Goal: Transaction & Acquisition: Purchase product/service

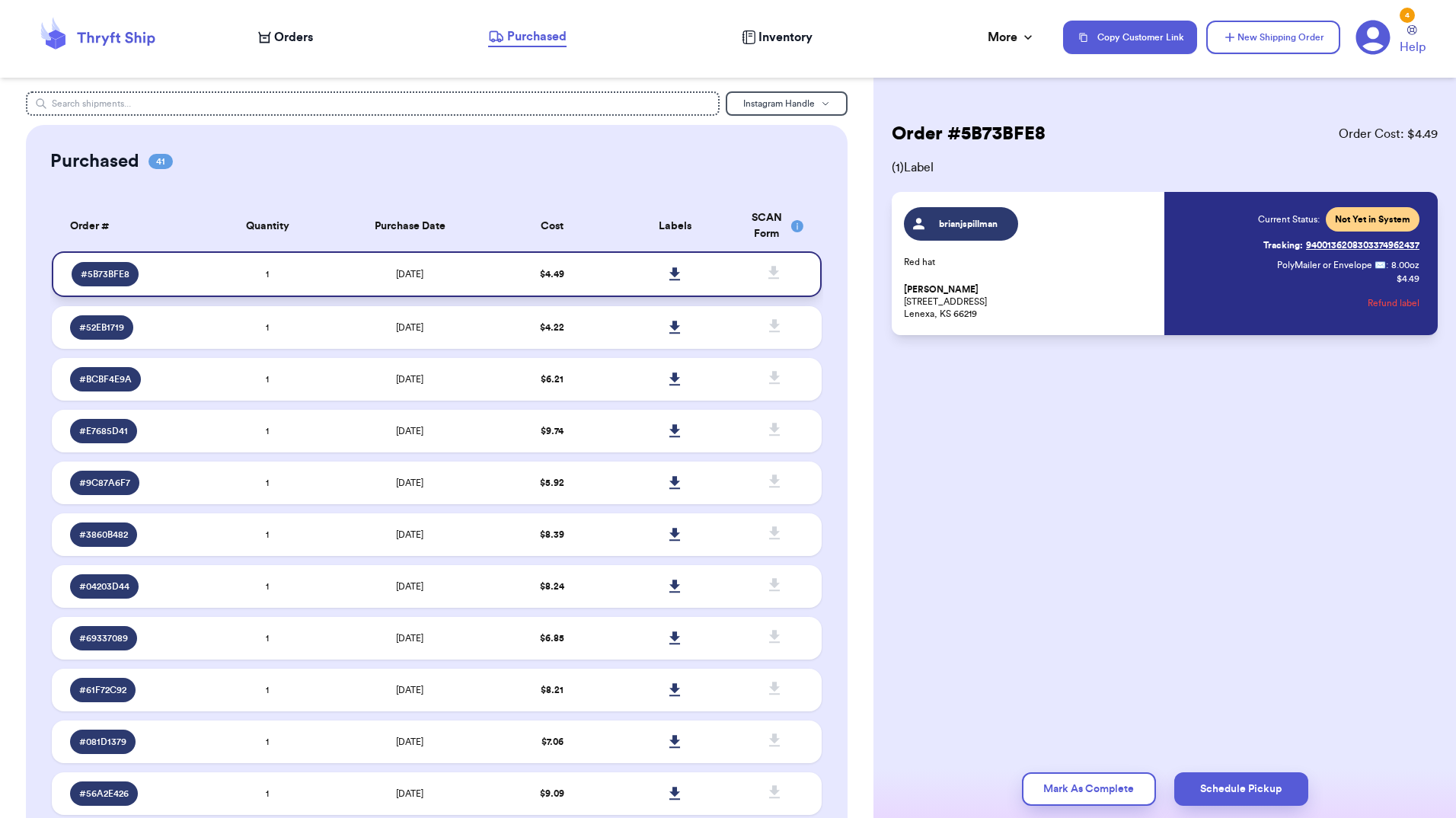
click at [670, 274] on icon at bounding box center [675, 273] width 11 height 13
click at [294, 44] on span "Orders" at bounding box center [294, 37] width 39 height 19
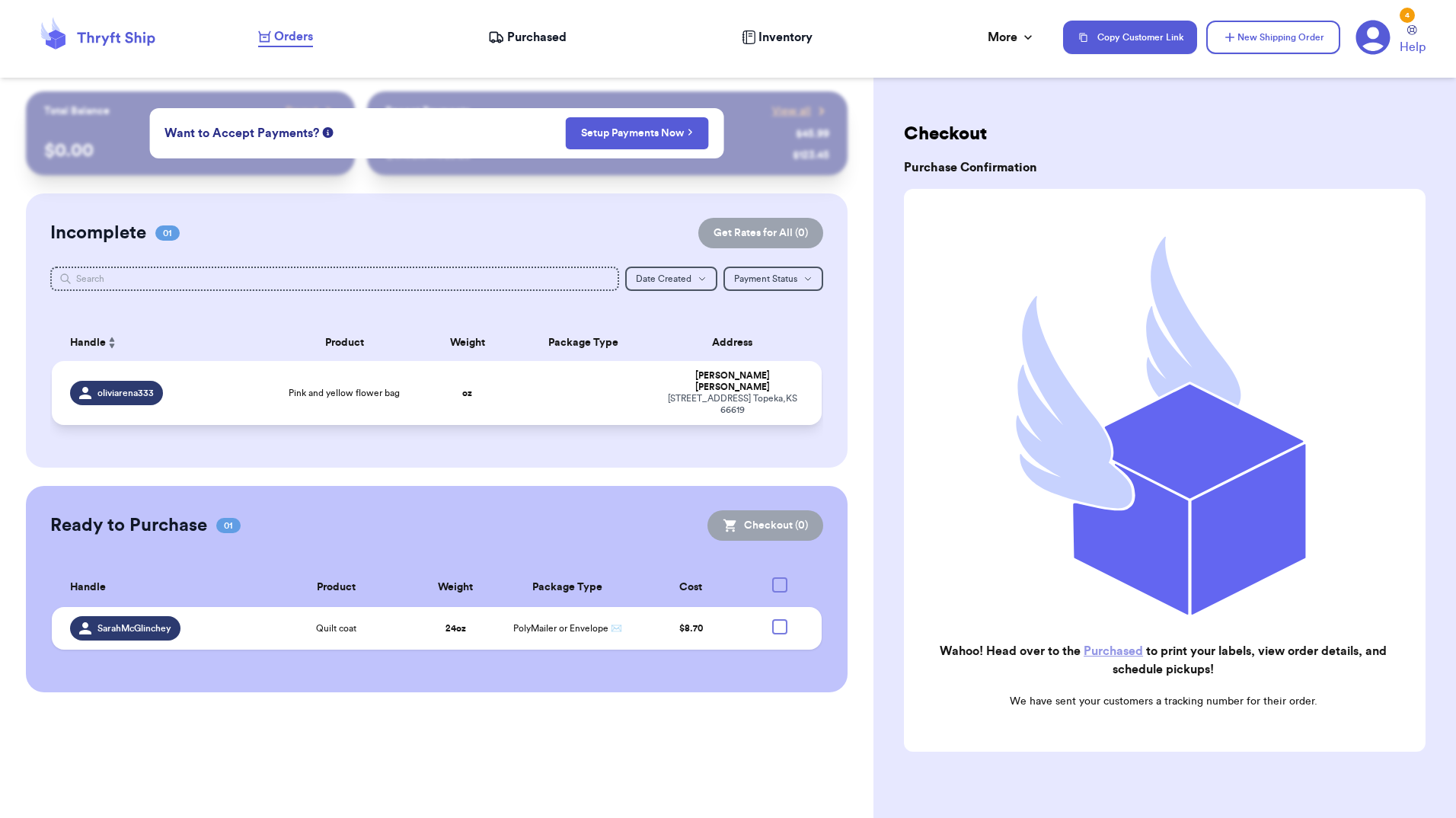
click at [727, 393] on div "[STREET_ADDRESS][PERSON_NAME]" at bounding box center [731, 404] width 142 height 23
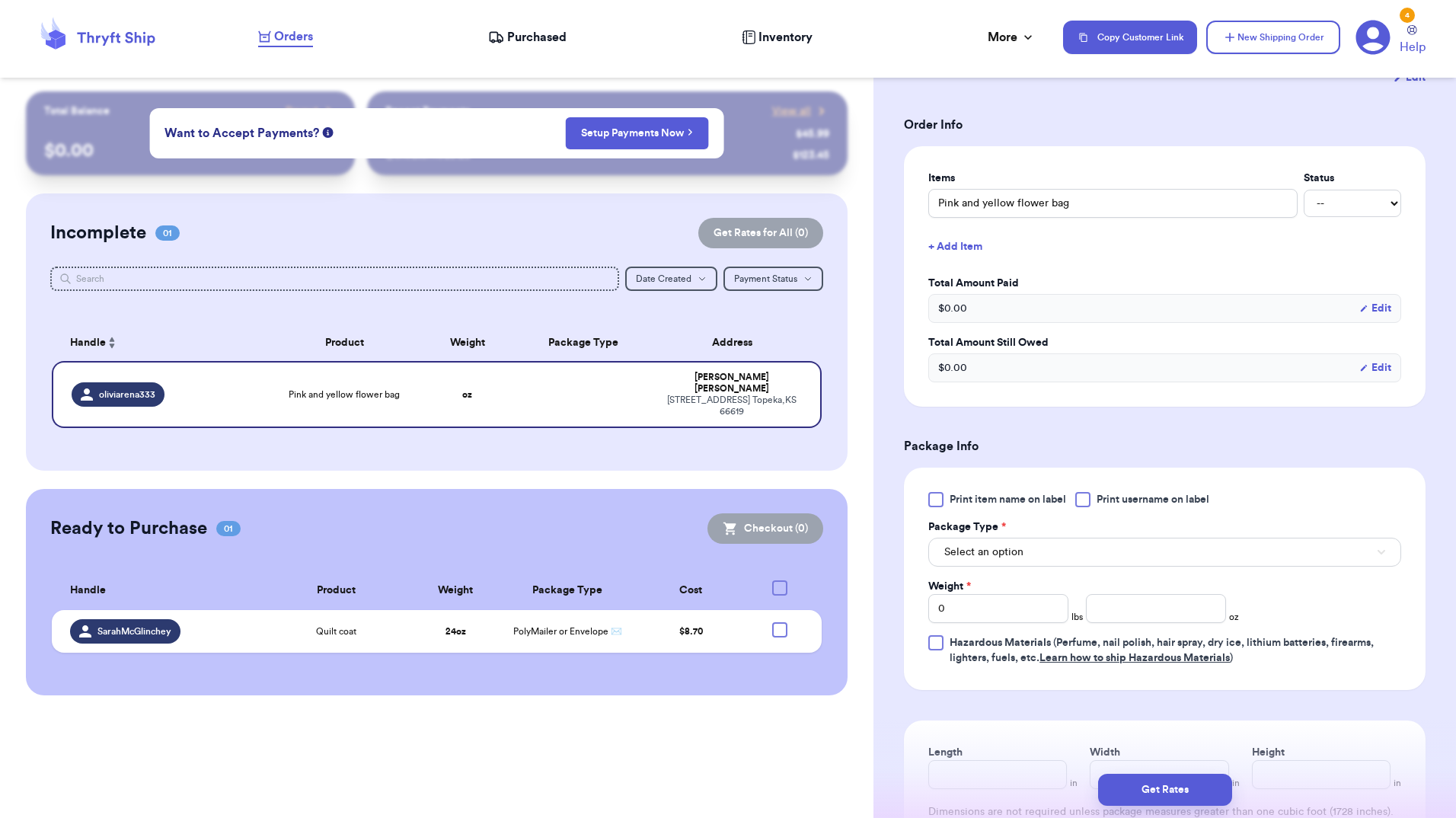
scroll to position [304, 0]
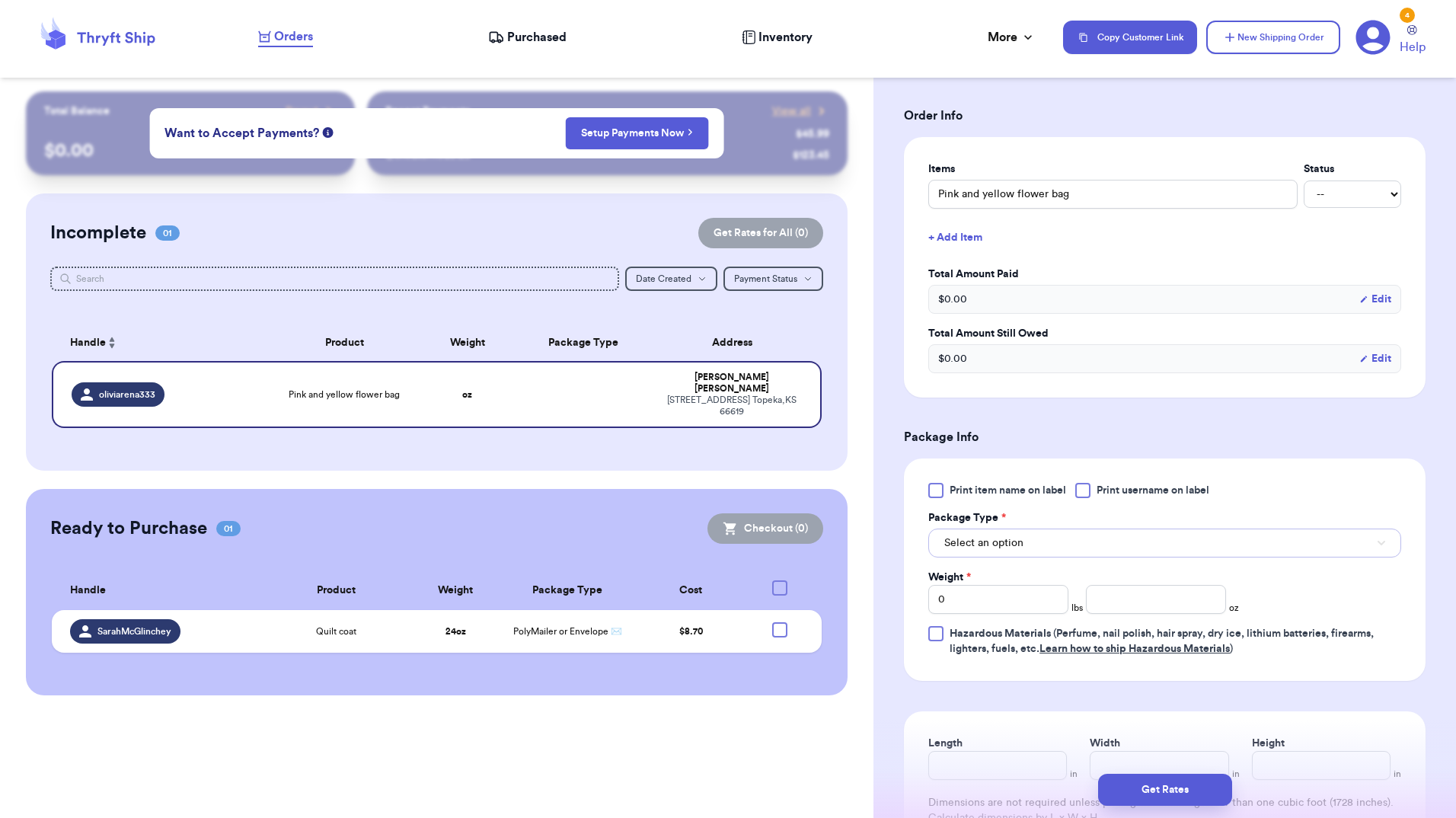
click at [981, 545] on span "Select an option" at bounding box center [984, 542] width 79 height 15
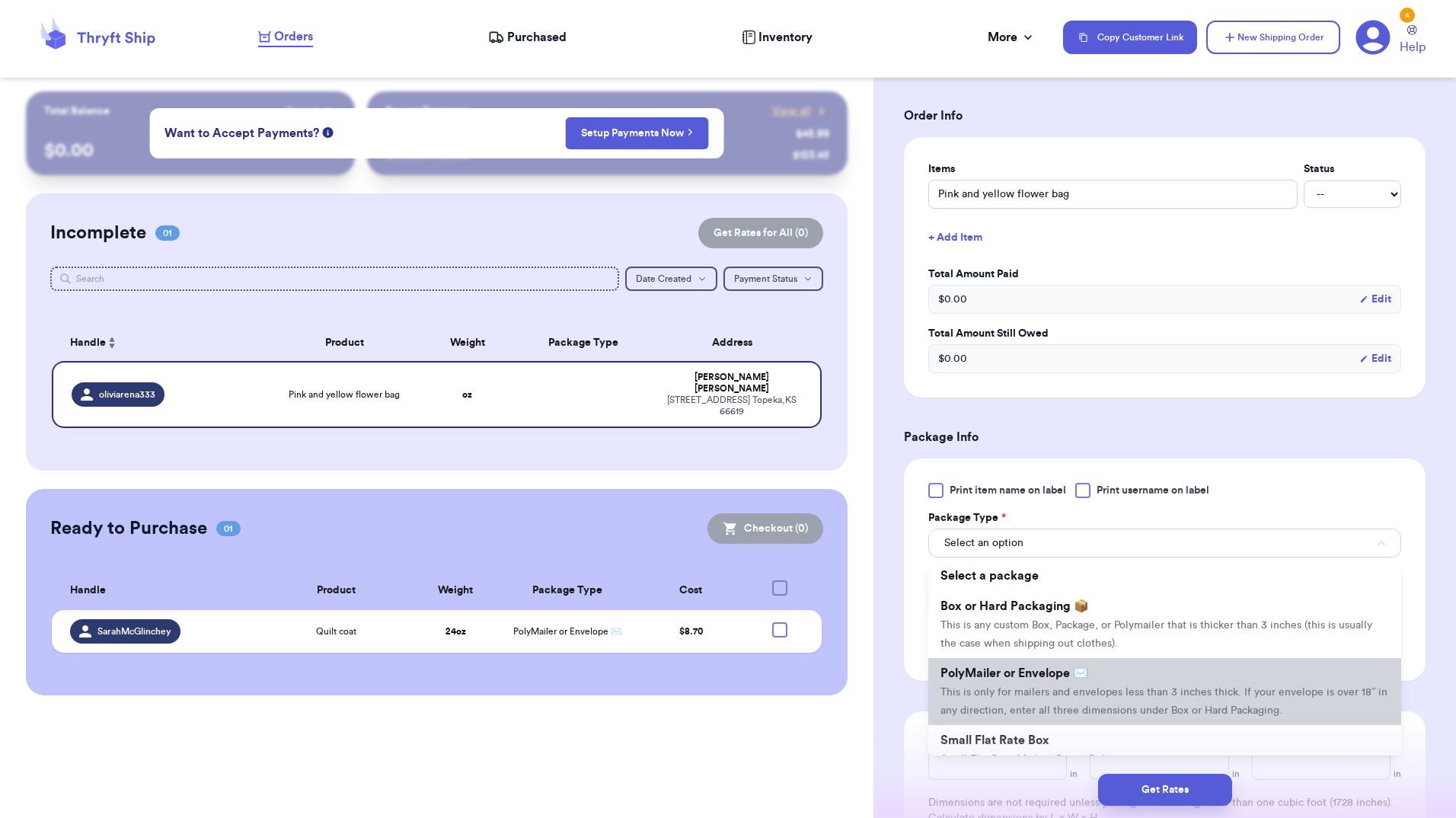
click at [996, 668] on span "PolyMailer or Envelope ✉️" at bounding box center [1014, 673] width 148 height 12
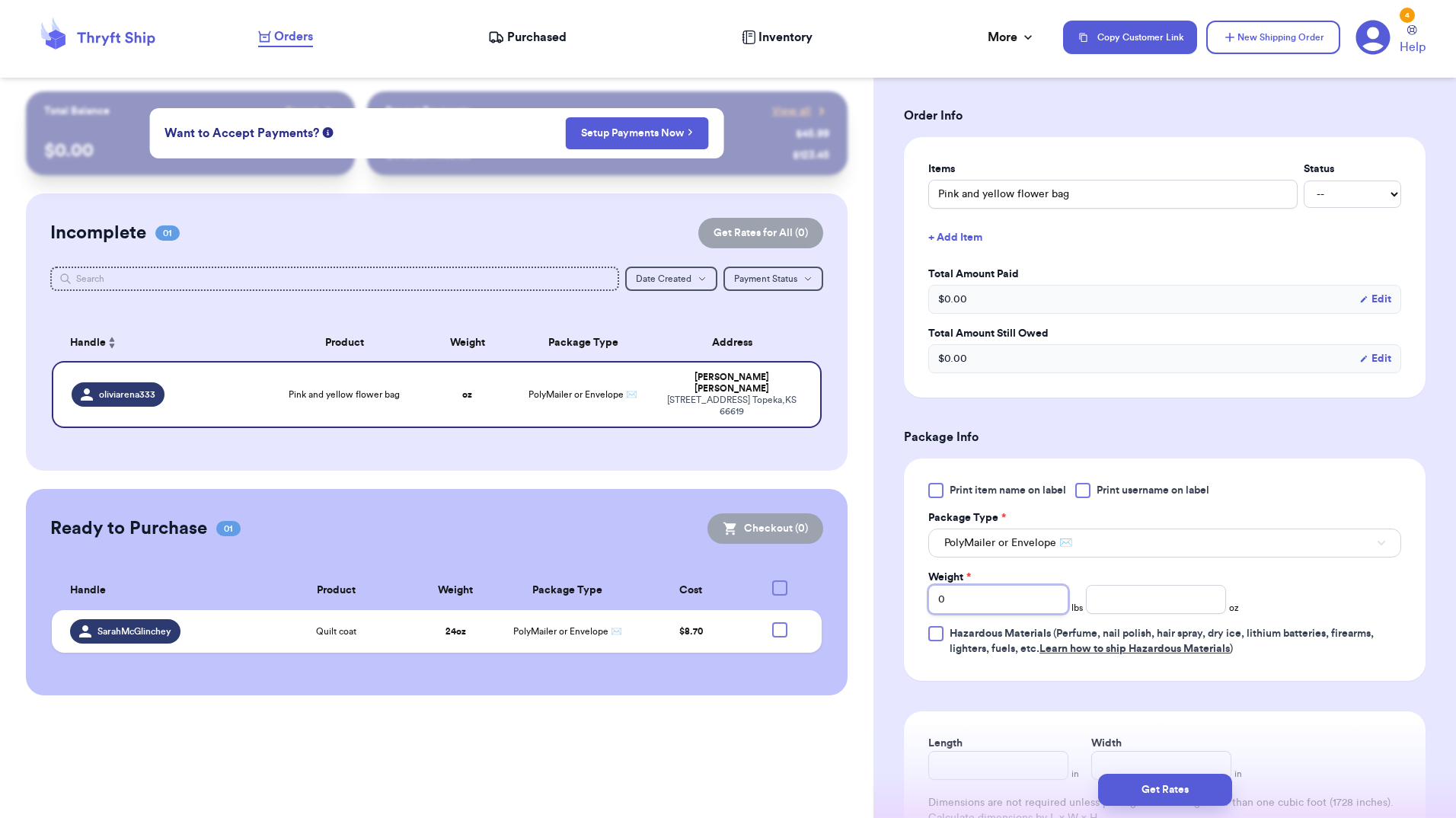
click at [996, 587] on input "0" at bounding box center [998, 599] width 140 height 29
type input "0.5"
click at [1318, 607] on div "Print item name on label Print username on label Package Type * PolyMailer or E…" at bounding box center [1165, 569] width 473 height 174
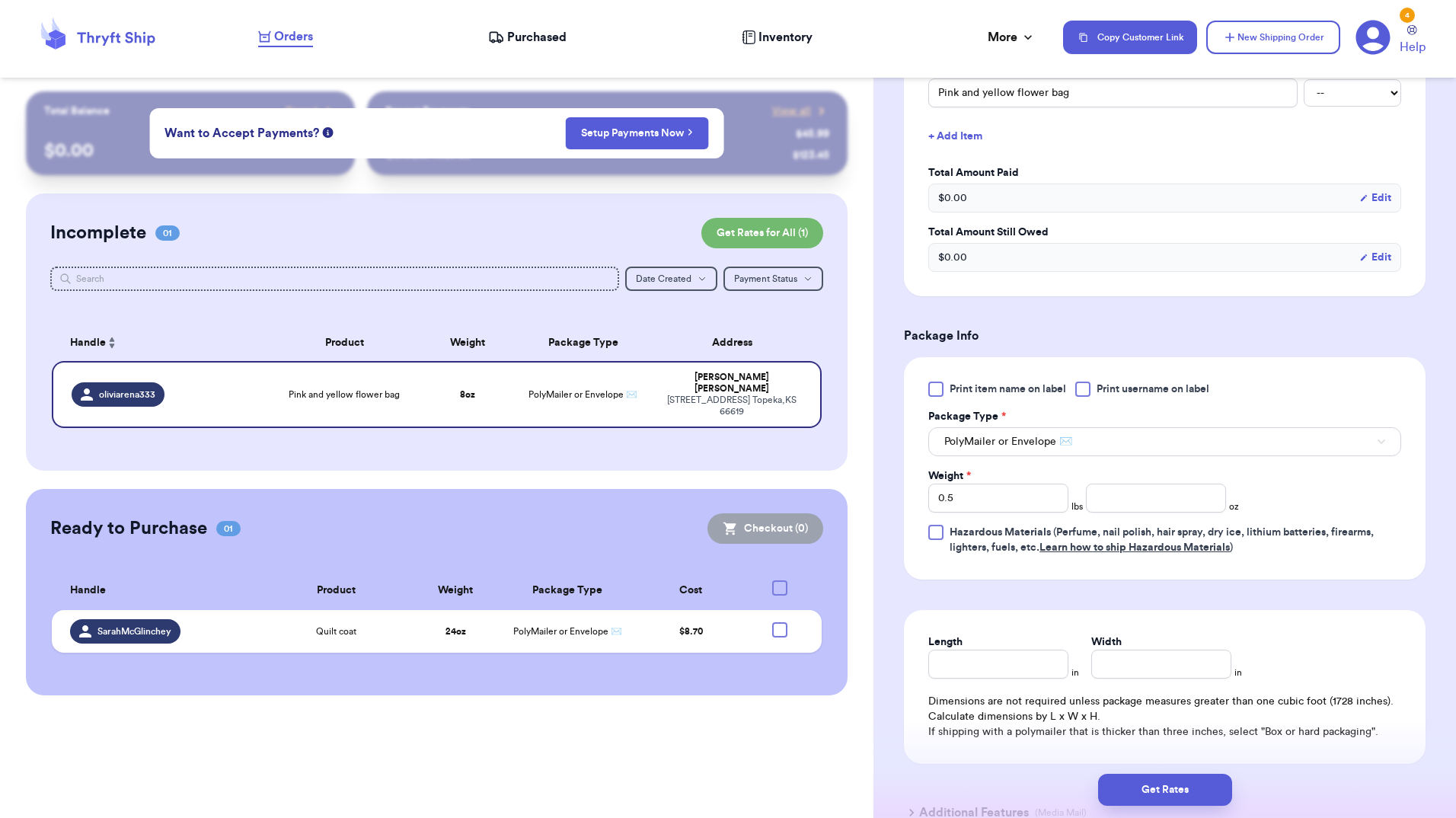
scroll to position [533, 0]
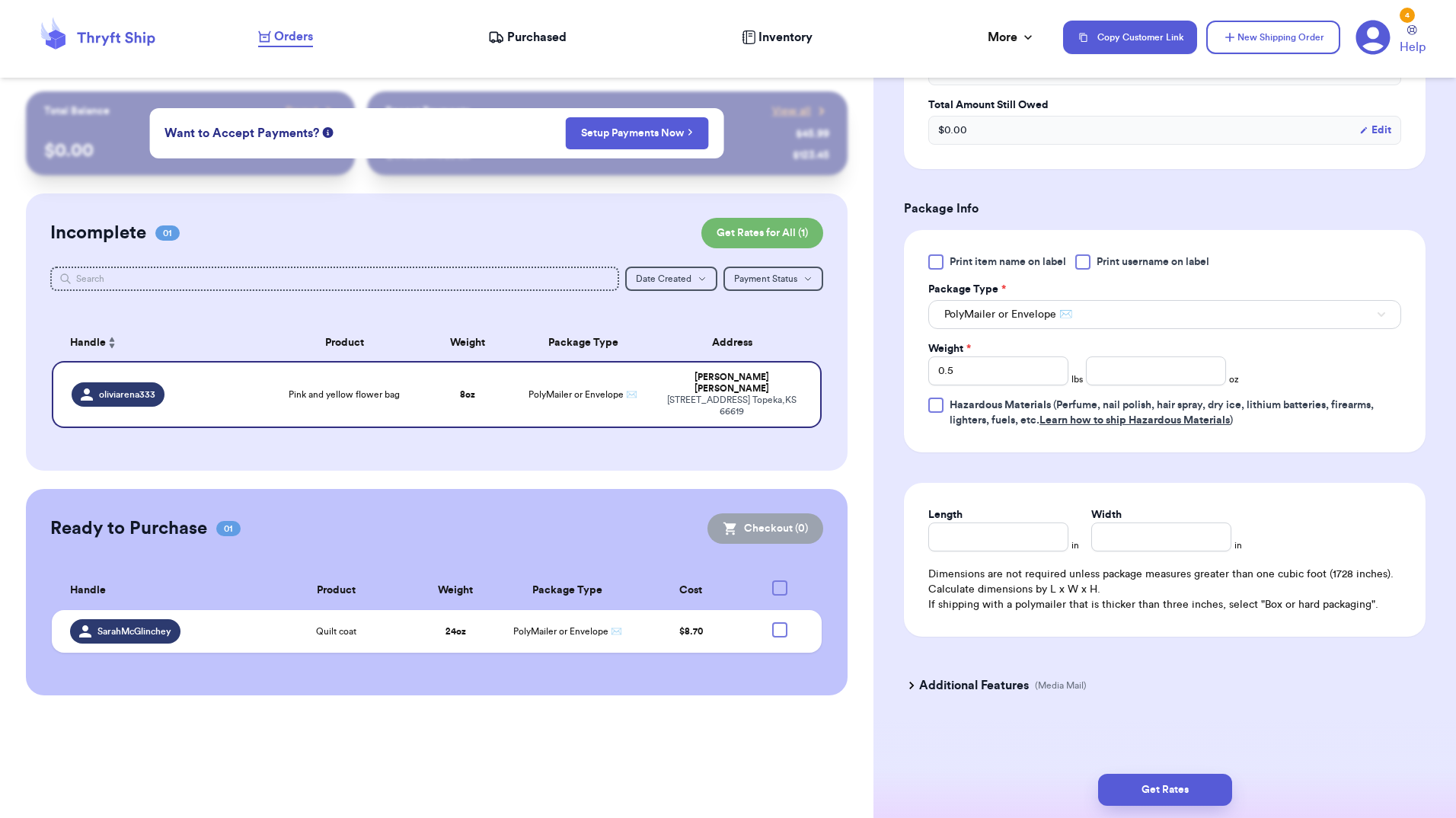
drag, startPoint x: 1188, startPoint y: 779, endPoint x: 1194, endPoint y: 728, distance: 51.4
click at [1187, 780] on button "Get Rates" at bounding box center [1165, 790] width 134 height 32
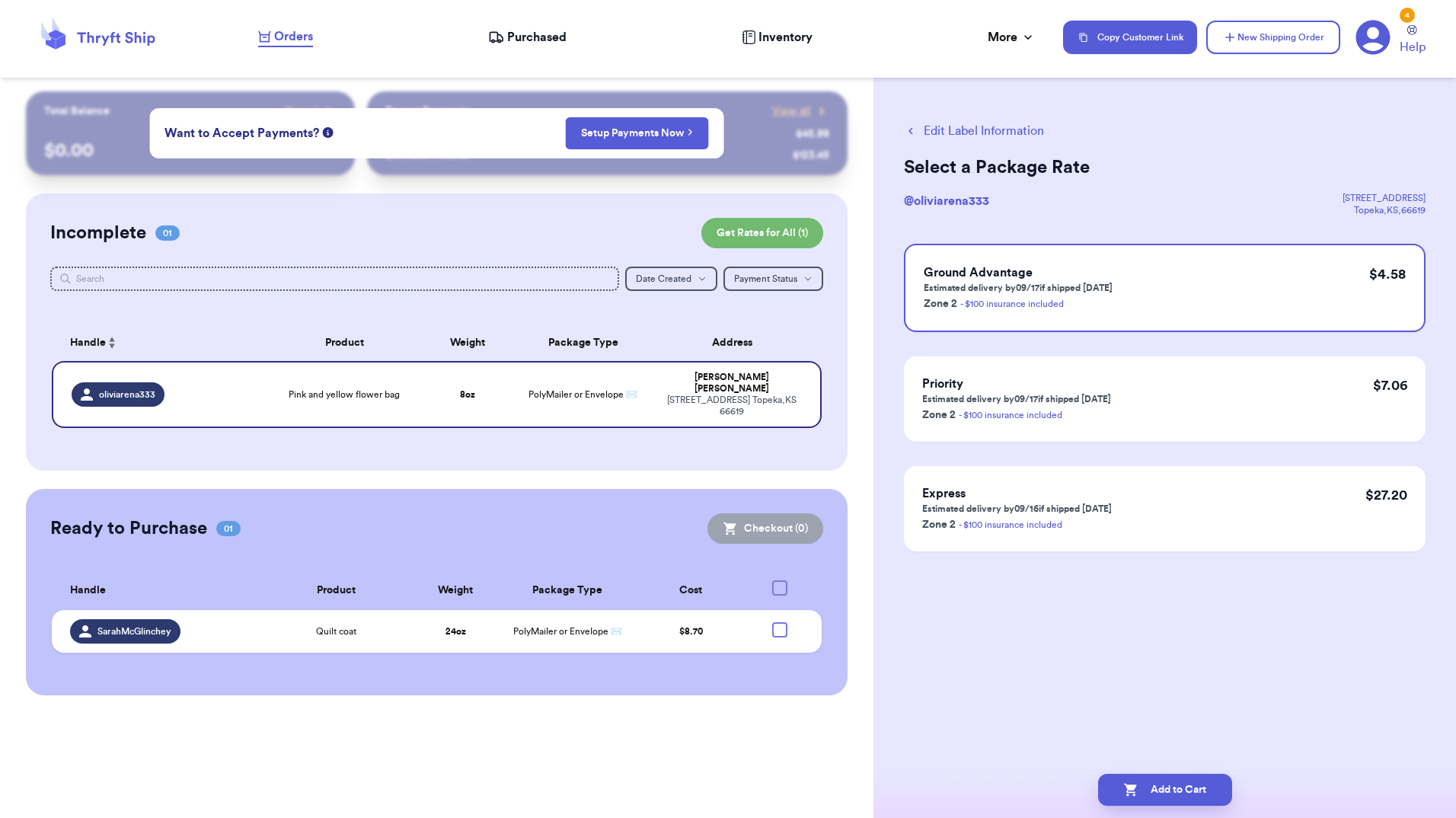
scroll to position [0, 0]
click at [1147, 288] on div "Ground Advantage Estimated delivery by 09/17 if shipped [DATE] Zone 2 - $100 in…" at bounding box center [1165, 288] width 522 height 88
click at [1175, 782] on button "Add to Cart" at bounding box center [1165, 790] width 134 height 32
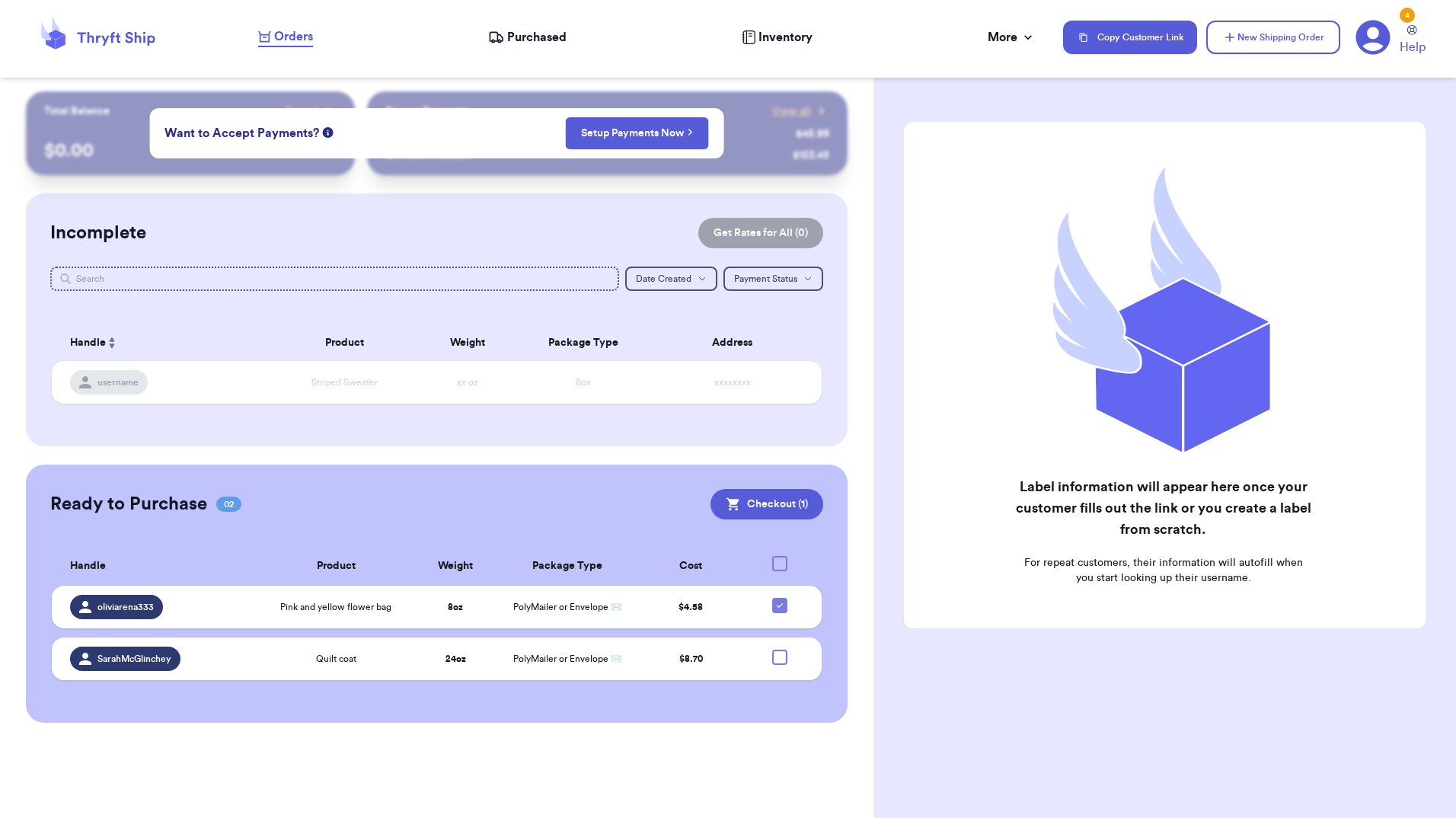
click at [527, 35] on span "Purchased" at bounding box center [537, 37] width 60 height 19
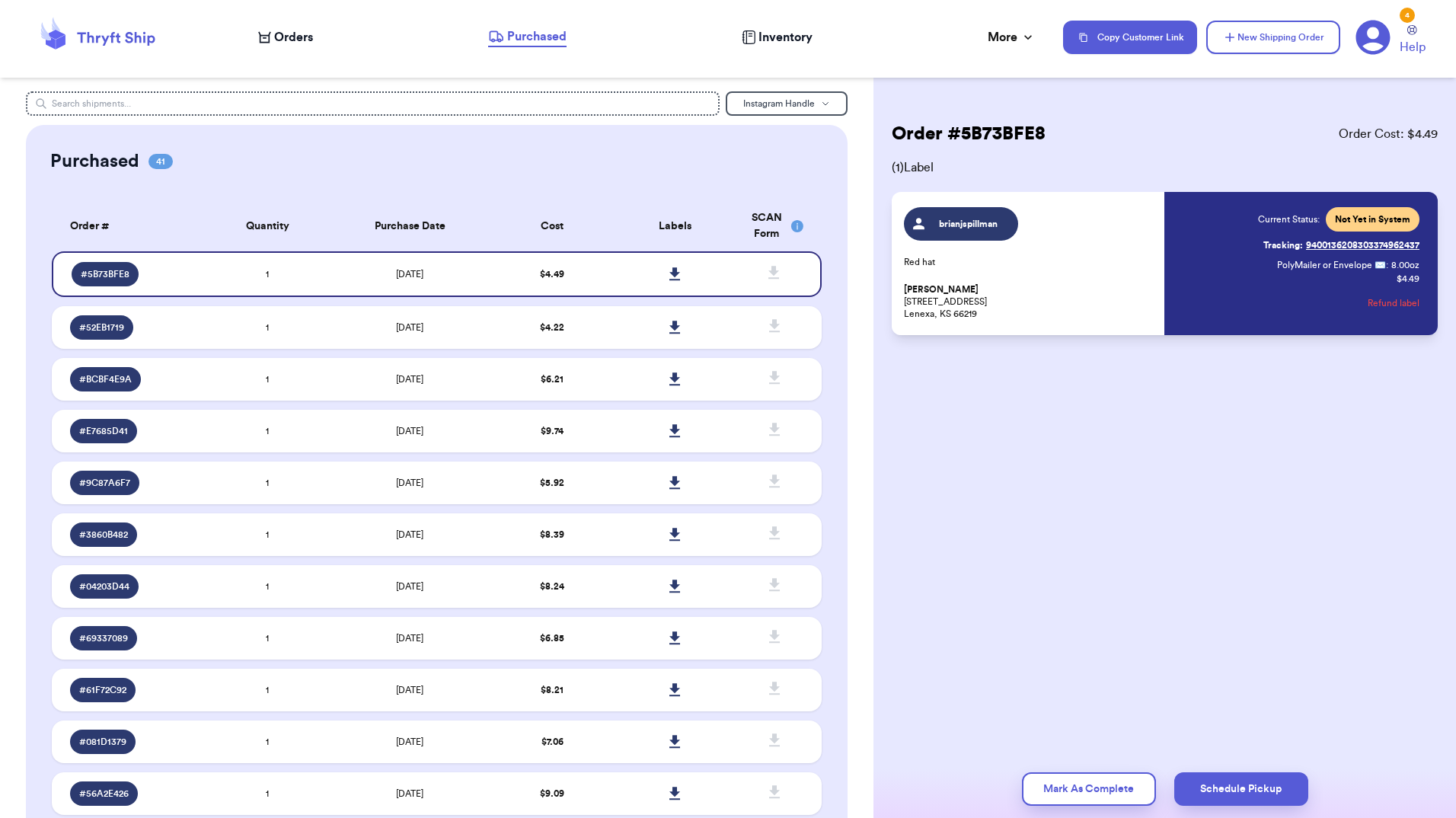
click at [537, 43] on span "Purchased" at bounding box center [537, 36] width 60 height 19
click at [299, 32] on span "Orders" at bounding box center [294, 37] width 39 height 19
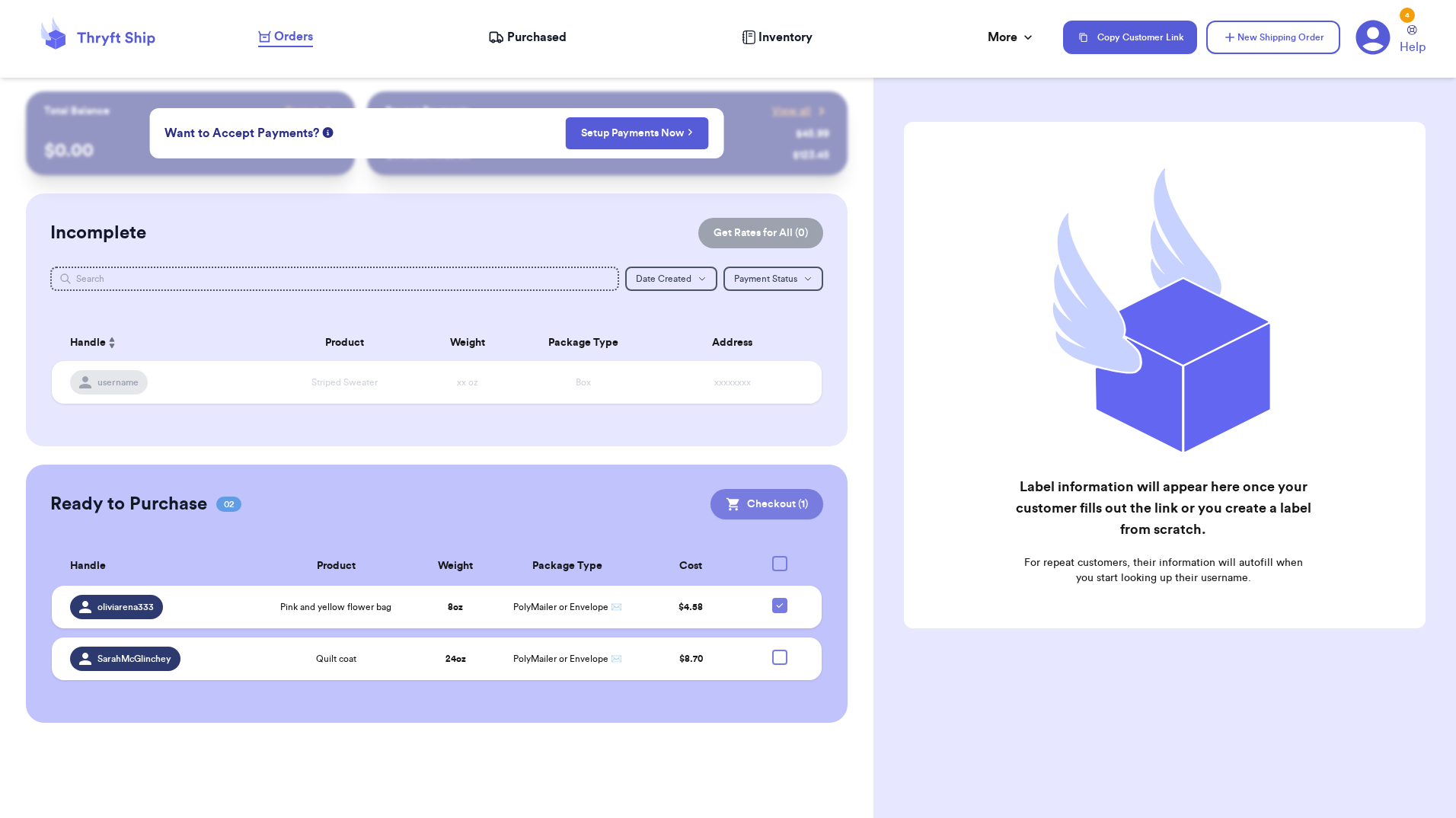
click at [753, 494] on button "Checkout ( 1 )" at bounding box center [767, 504] width 113 height 30
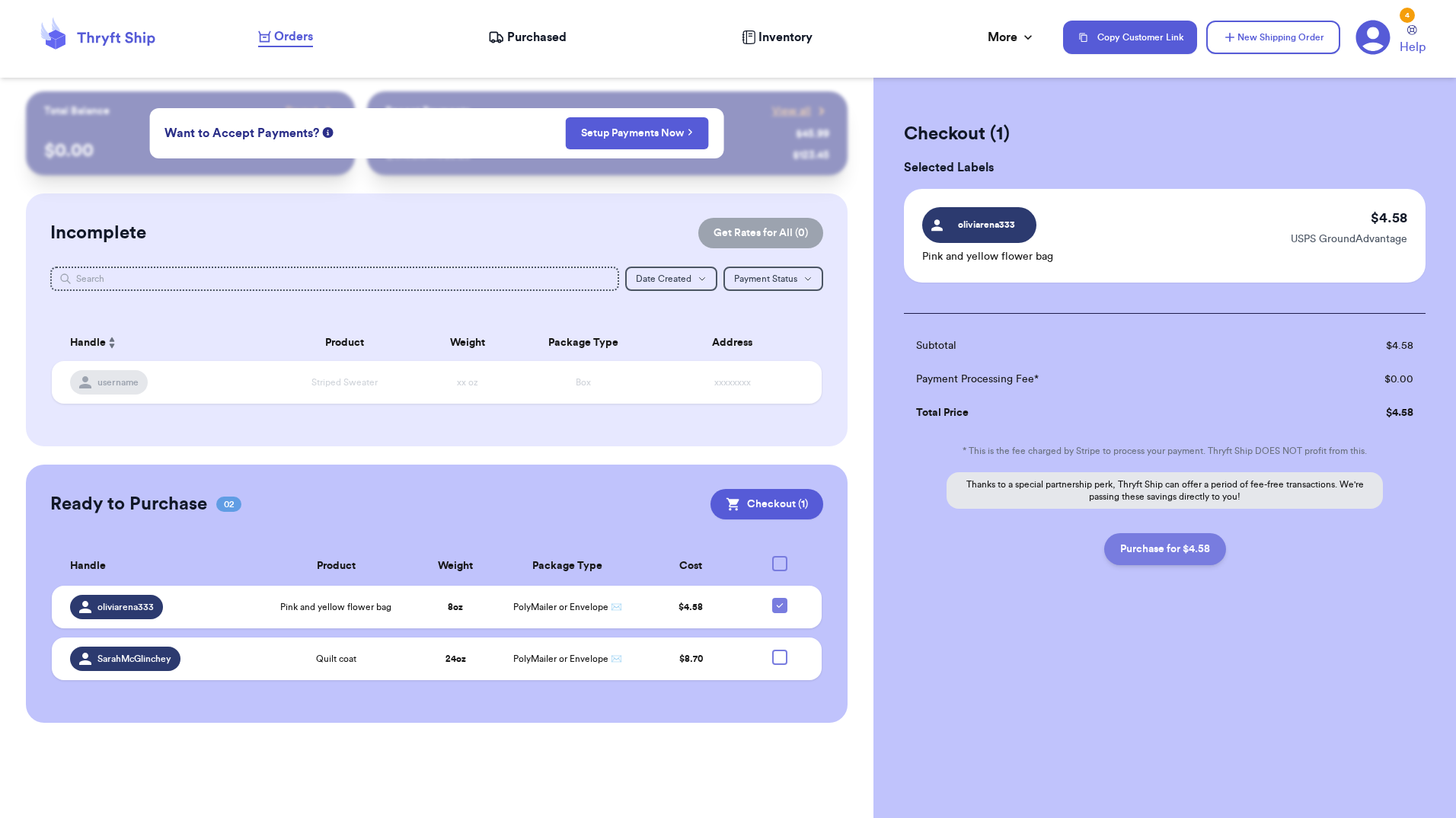
click at [1192, 543] on button "Purchase for $4.58" at bounding box center [1165, 549] width 122 height 32
checkbox input "false"
